Goal: Task Accomplishment & Management: Complete application form

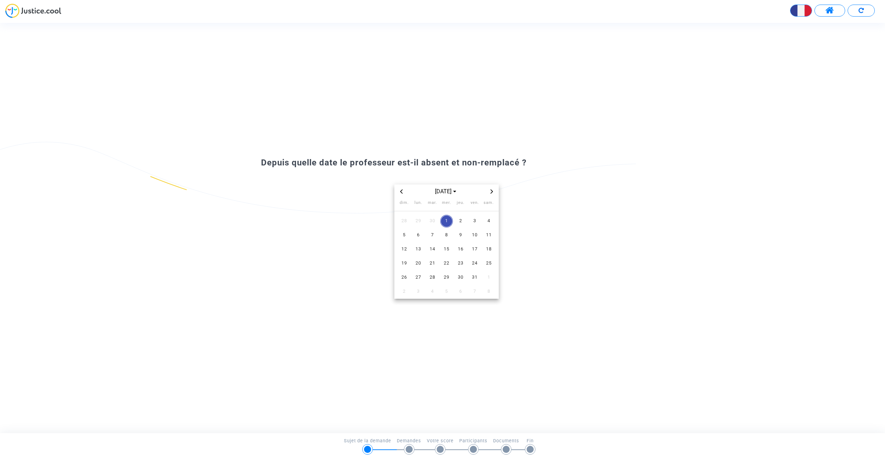
click at [404, 193] on span "Previous month" at bounding box center [401, 191] width 8 height 8
click at [421, 221] on span "1" at bounding box center [418, 221] width 13 height 13
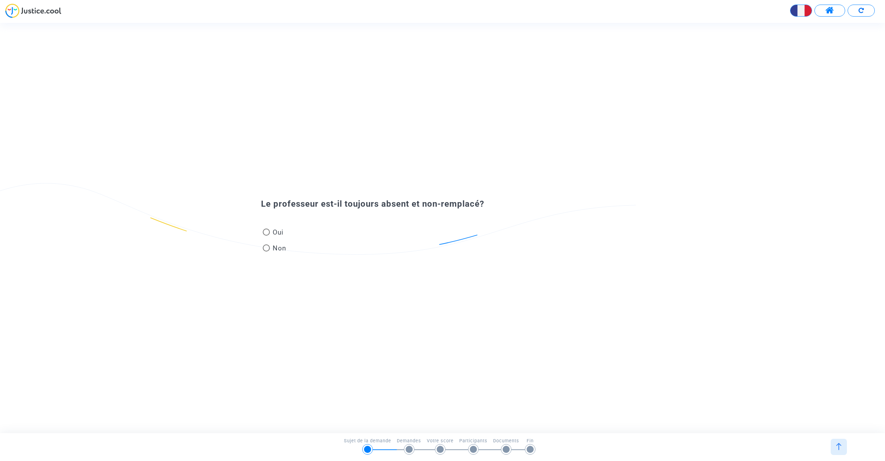
click at [266, 252] on span at bounding box center [266, 248] width 7 height 7
click at [266, 252] on input "Non" at bounding box center [266, 252] width 0 height 0
radio input "true"
click at [259, 234] on div "Oui Non" at bounding box center [442, 233] width 398 height 47
click at [264, 232] on span at bounding box center [266, 232] width 7 height 7
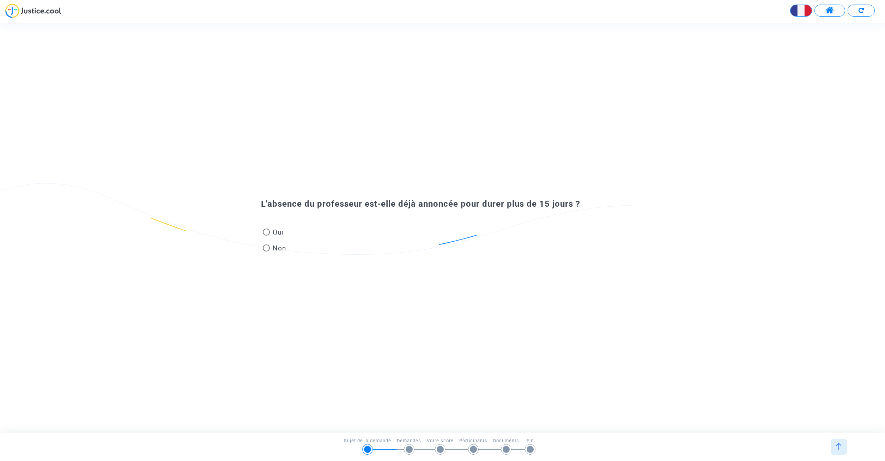
click at [266, 236] on input "Oui" at bounding box center [266, 236] width 0 height 0
radio input "true"
click at [266, 234] on span at bounding box center [266, 232] width 7 height 7
click at [266, 236] on input "Oui" at bounding box center [266, 236] width 0 height 0
radio input "true"
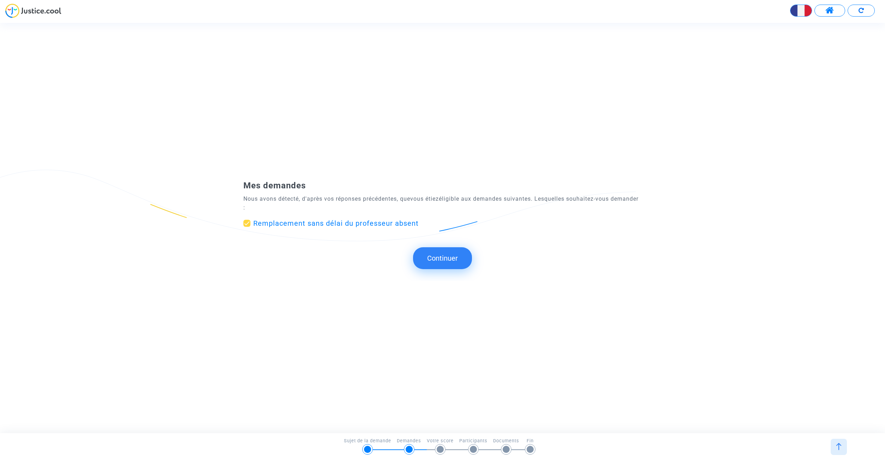
click at [447, 262] on button "Continuer" at bounding box center [442, 258] width 59 height 22
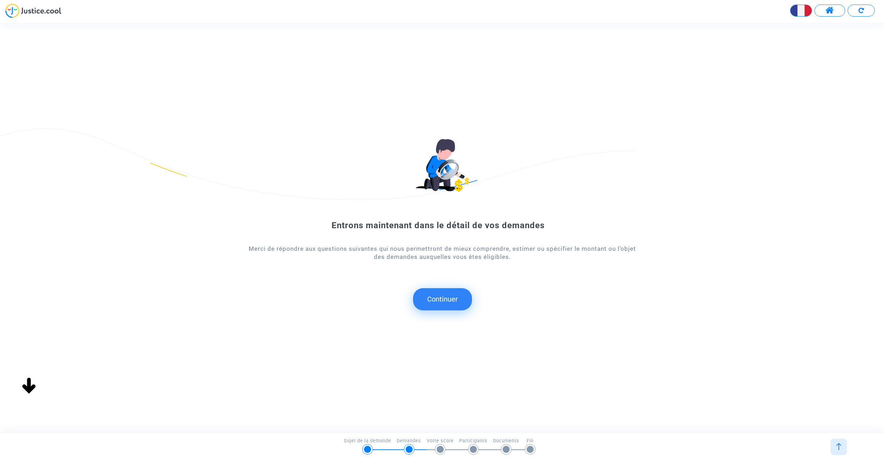
click at [442, 303] on button "Continuer" at bounding box center [442, 299] width 59 height 22
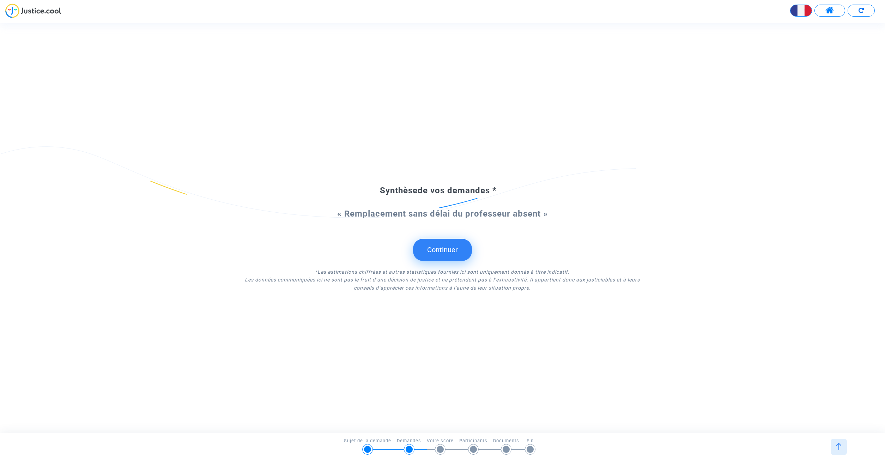
click at [450, 256] on button "Continuer" at bounding box center [442, 250] width 59 height 22
click at [436, 243] on div "Synthèse de vos demandes * « Remplacement sans délai du professeur absent » Con…" at bounding box center [442, 228] width 885 height 152
click at [436, 242] on button "Continuer" at bounding box center [442, 250] width 59 height 22
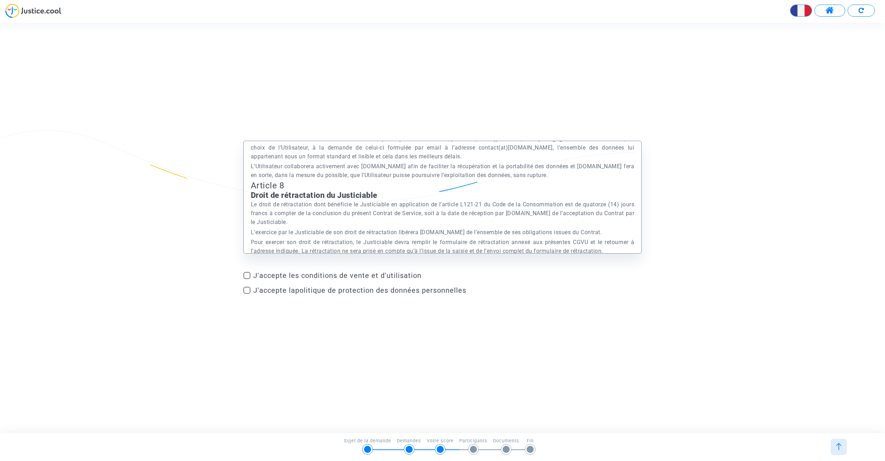
scroll to position [2172, 0]
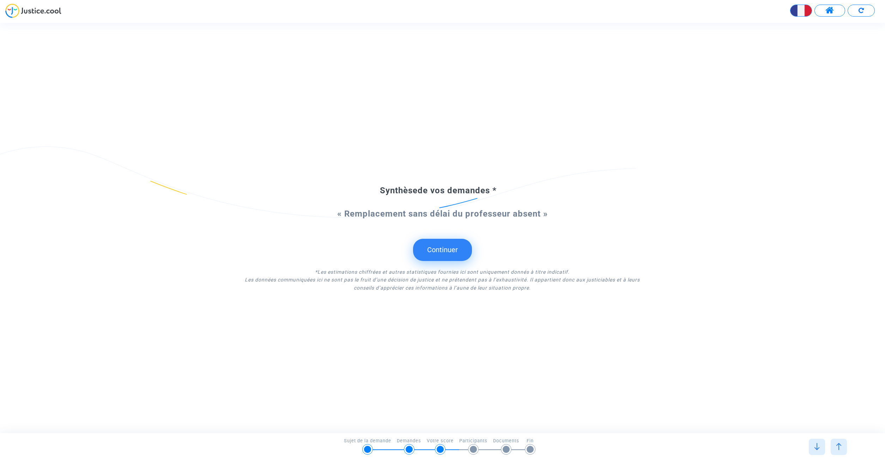
click at [448, 249] on form "Synthèse de vos demandes * « Remplacement sans délai du professeur absent » Con…" at bounding box center [442, 238] width 398 height 107
click at [448, 251] on button "Continuer" at bounding box center [442, 250] width 59 height 22
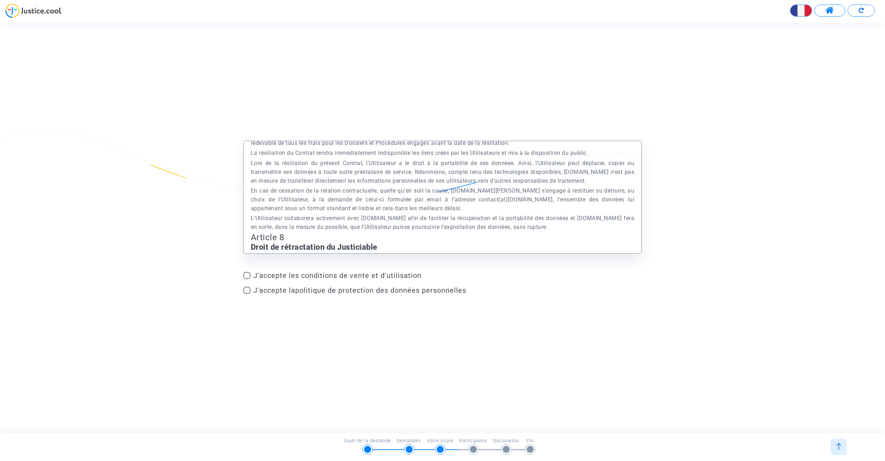
scroll to position [2293, 0]
